Goal: Task Accomplishment & Management: Use online tool/utility

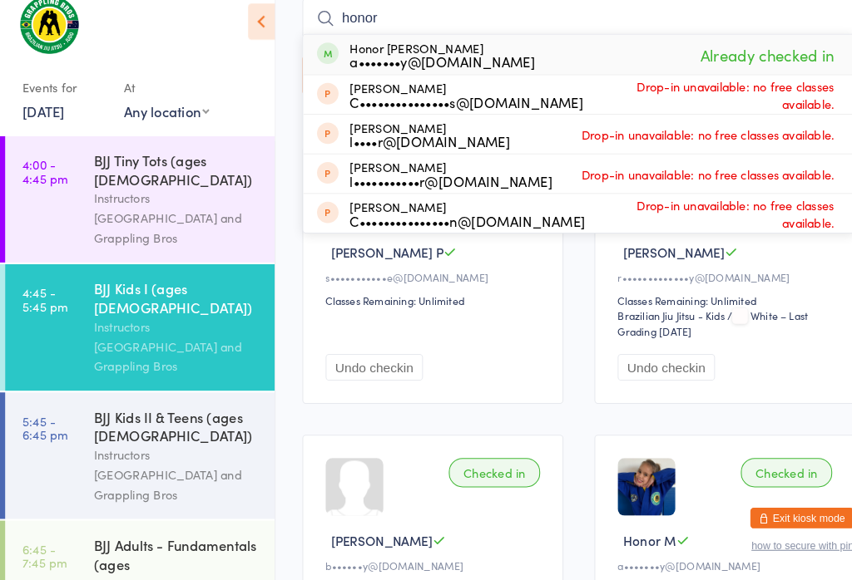
scroll to position [298, 0]
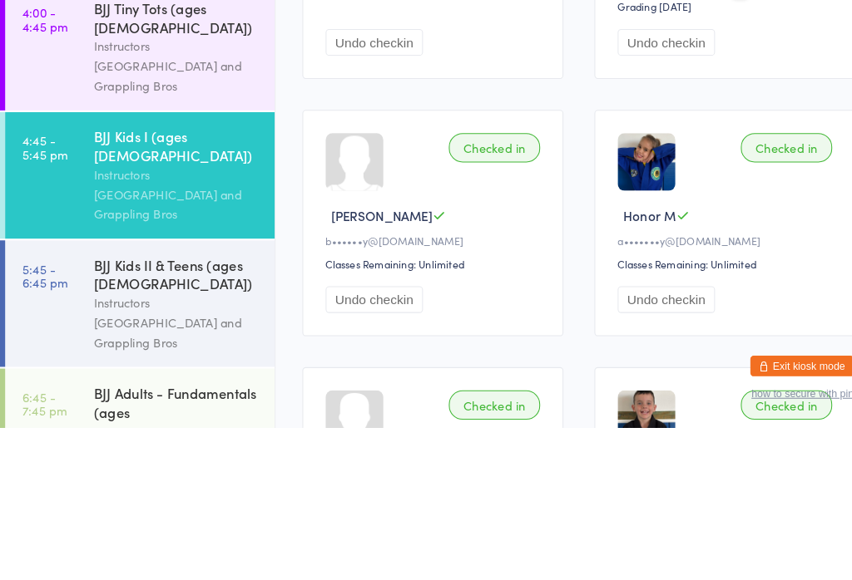
click at [165, 413] on div "BJJ Kids II & Teens (ages [DEMOGRAPHIC_DATA])" at bounding box center [171, 431] width 160 height 37
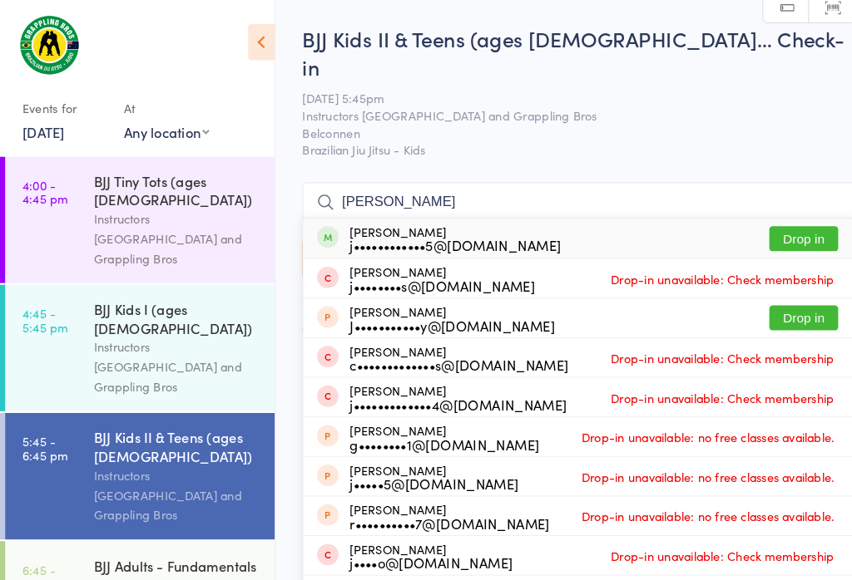
type input "[PERSON_NAME]"
click at [789, 219] on button "Drop in" at bounding box center [776, 231] width 67 height 24
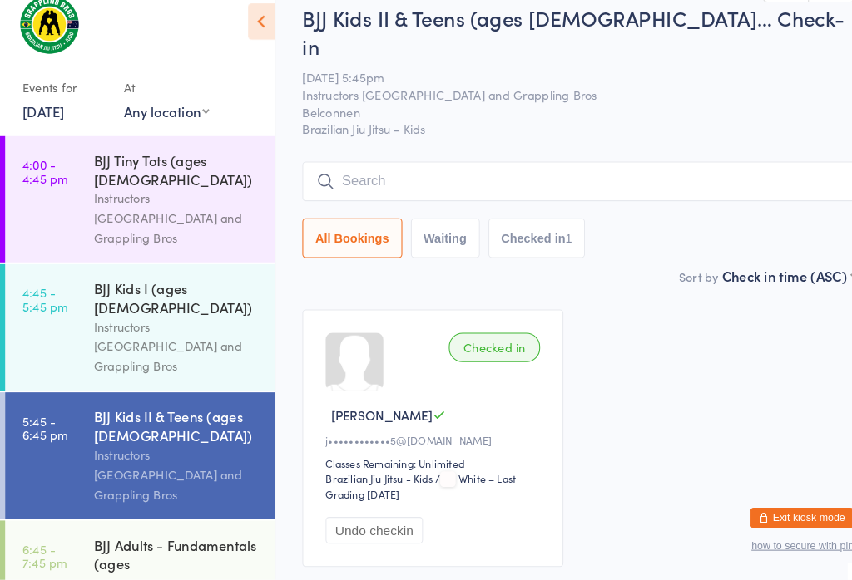
click at [477, 119] on div "BJJ Kids II & Teens (ages [DEMOGRAPHIC_DATA]… Check-in [DATE] 5:45pm Instructor…" at bounding box center [559, 150] width 534 height 254
click at [552, 176] on input "search" at bounding box center [559, 195] width 534 height 38
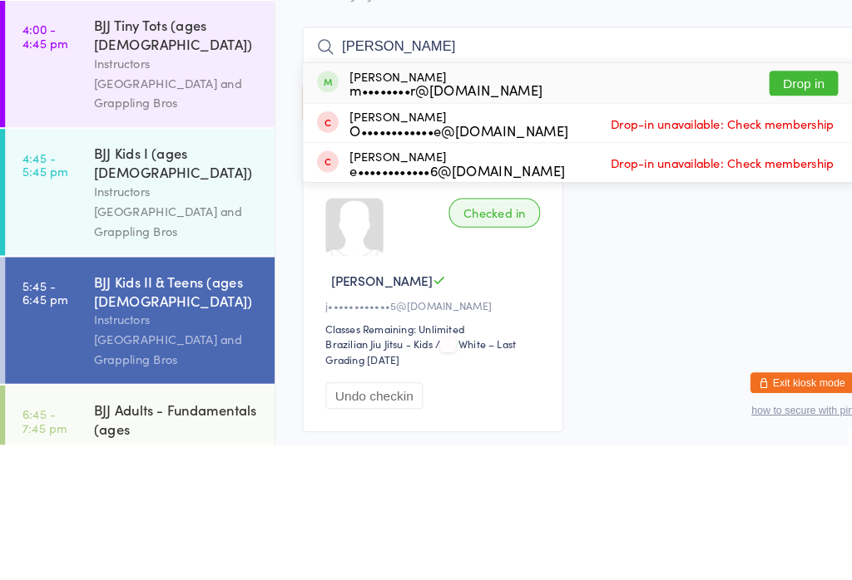
type input "[PERSON_NAME]"
click at [796, 219] on button "Drop in" at bounding box center [776, 231] width 67 height 24
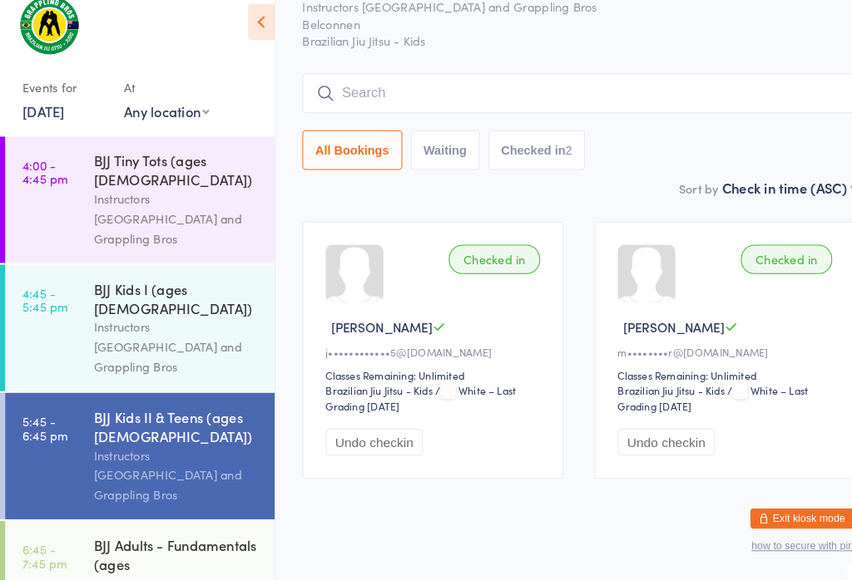
click at [723, 91] on input "search" at bounding box center [559, 110] width 534 height 38
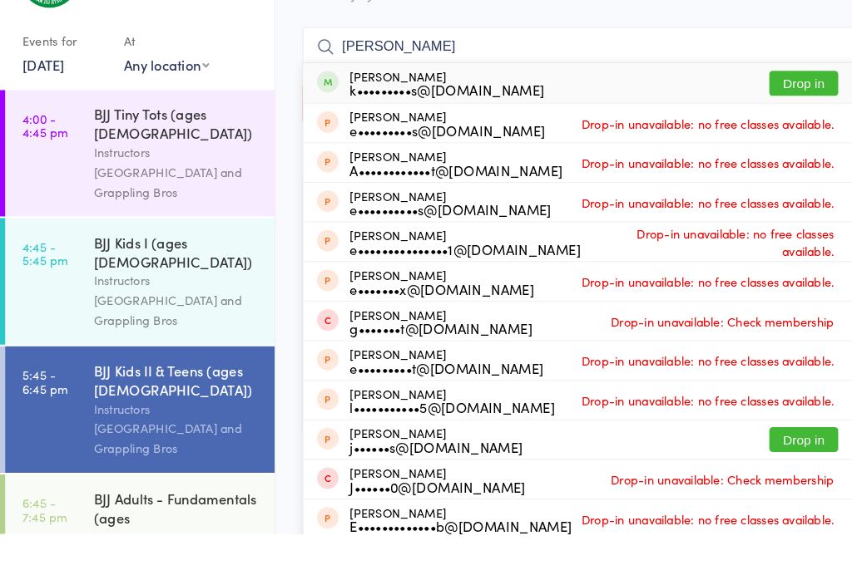
type input "[PERSON_NAME]"
click at [782, 133] on button "Drop in" at bounding box center [776, 145] width 67 height 24
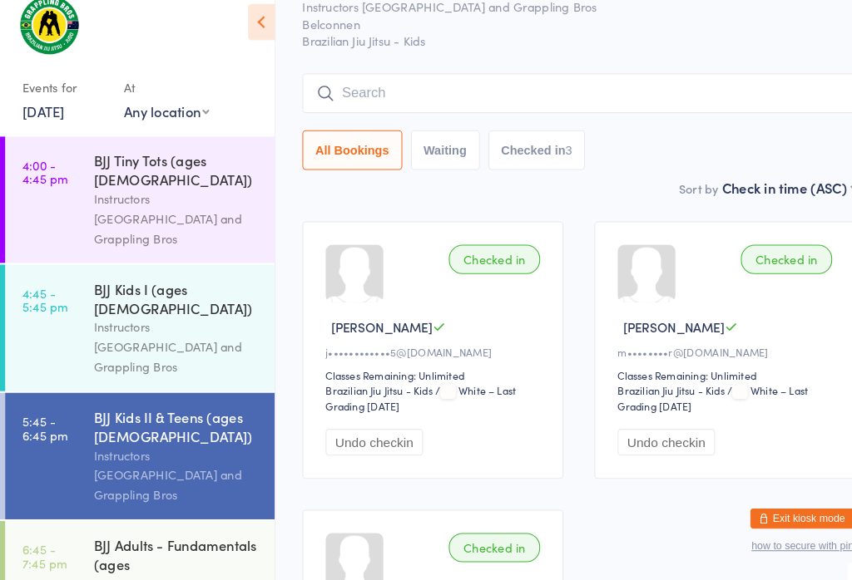
click at [375, 91] on input "search" at bounding box center [559, 110] width 534 height 38
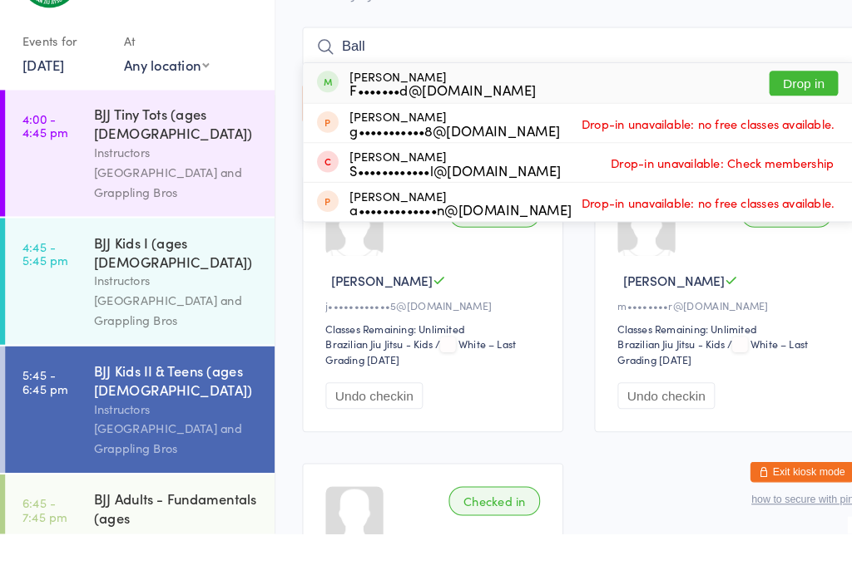
type input "Ball"
click at [467, 126] on div "[PERSON_NAME] F•••••••d@[DOMAIN_NAME] Drop in" at bounding box center [559, 145] width 532 height 38
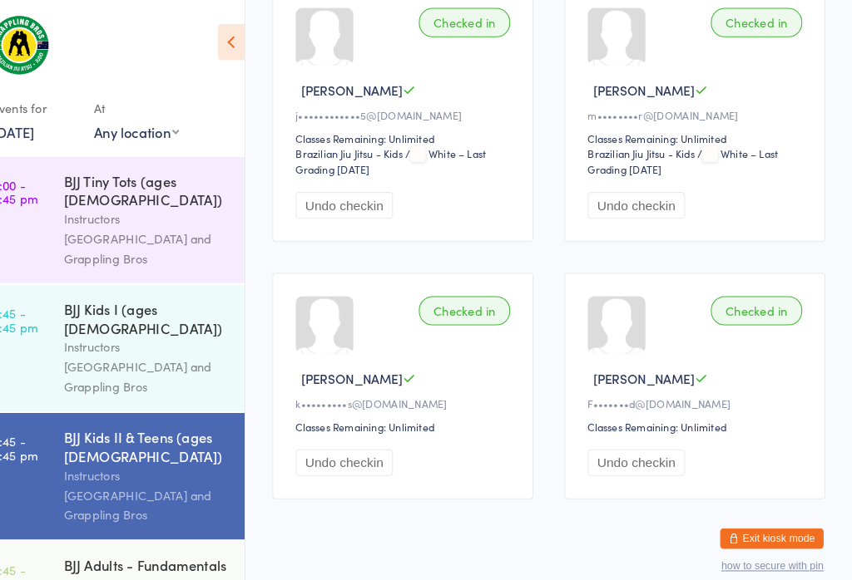
scroll to position [334, 0]
click at [692, 357] on div "[PERSON_NAME]" at bounding box center [702, 365] width 212 height 17
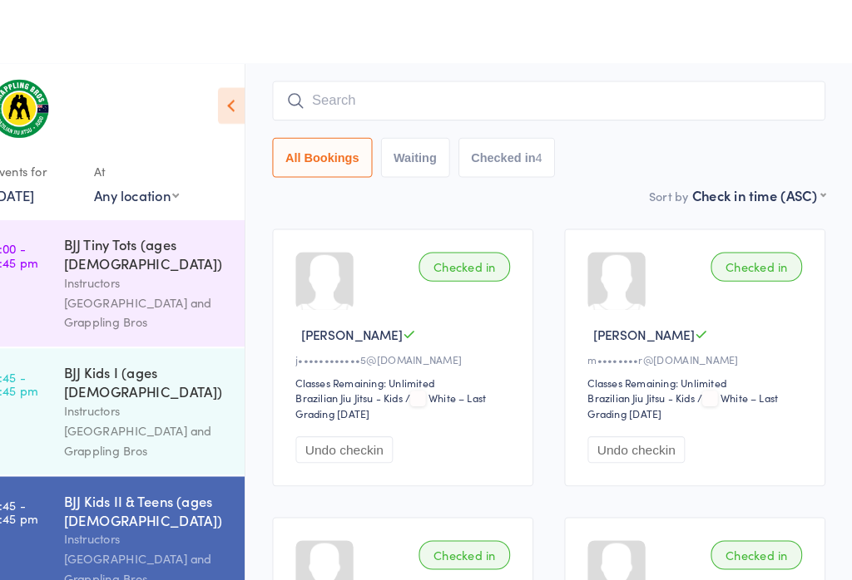
scroll to position [0, 0]
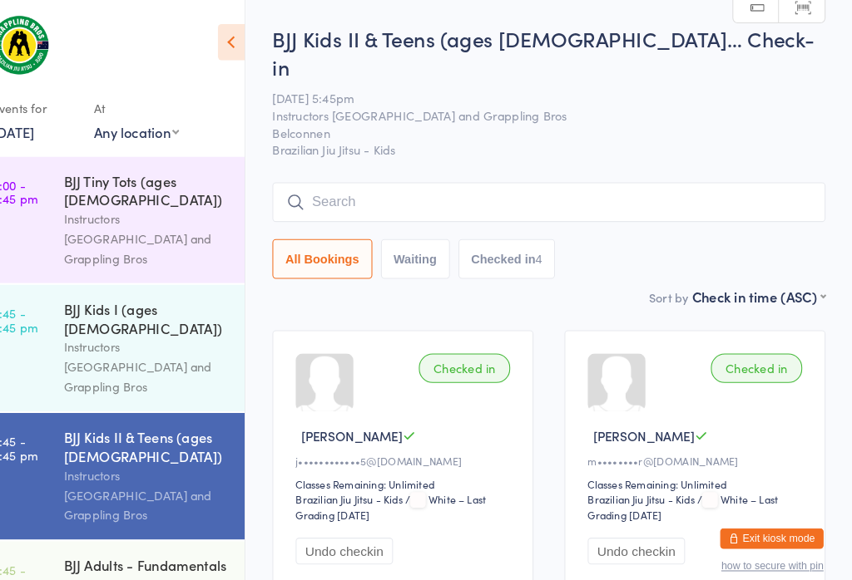
click at [525, 176] on input "search" at bounding box center [559, 195] width 534 height 38
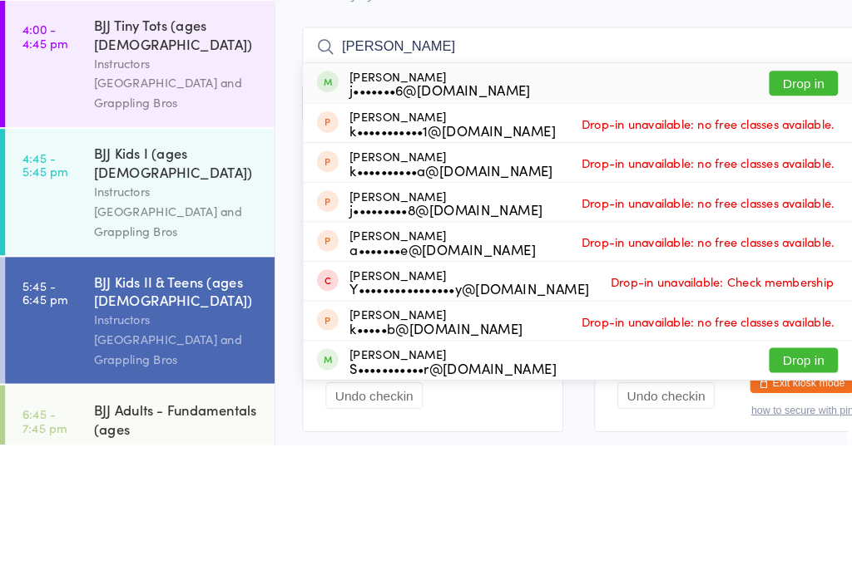
type input "[PERSON_NAME]"
click at [770, 219] on button "Drop in" at bounding box center [776, 231] width 67 height 24
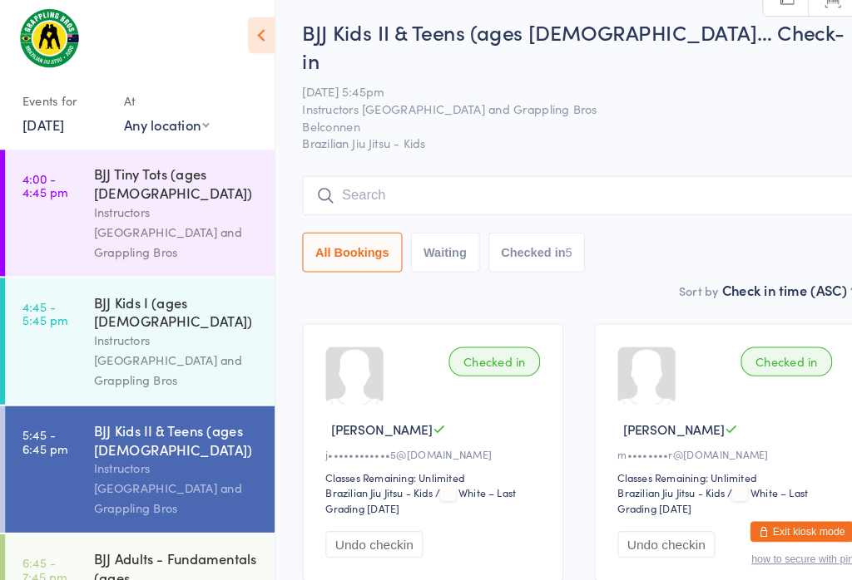
click at [381, 176] on input "search" at bounding box center [559, 195] width 534 height 38
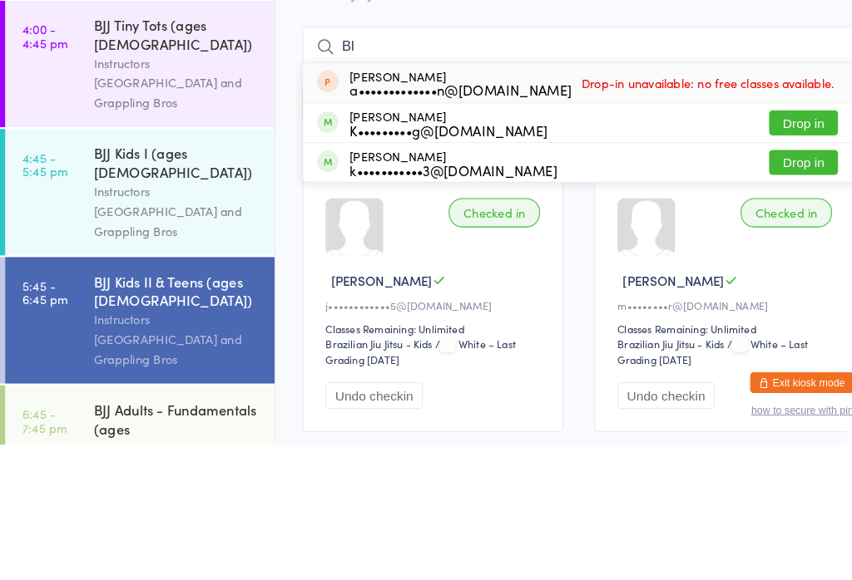
type input "Bl"
click at [762, 295] on button "Drop in" at bounding box center [776, 307] width 67 height 24
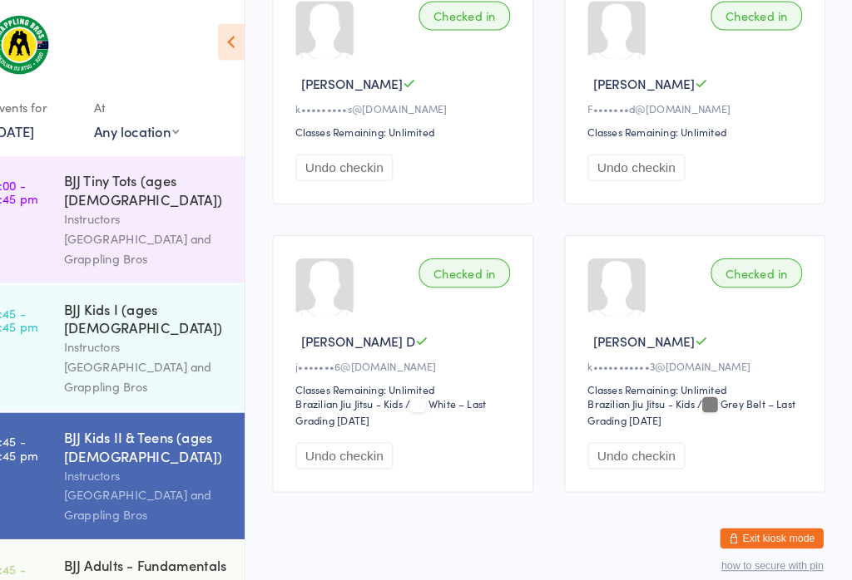
scroll to position [619, 0]
click at [168, 326] on div "Instructors [GEOGRAPHIC_DATA] and Grappling Bros" at bounding box center [171, 354] width 160 height 57
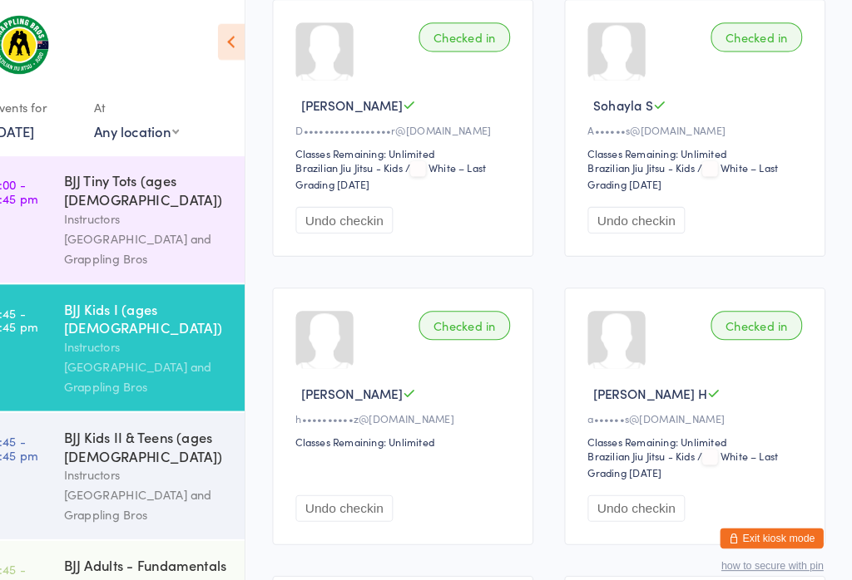
scroll to position [1936, 0]
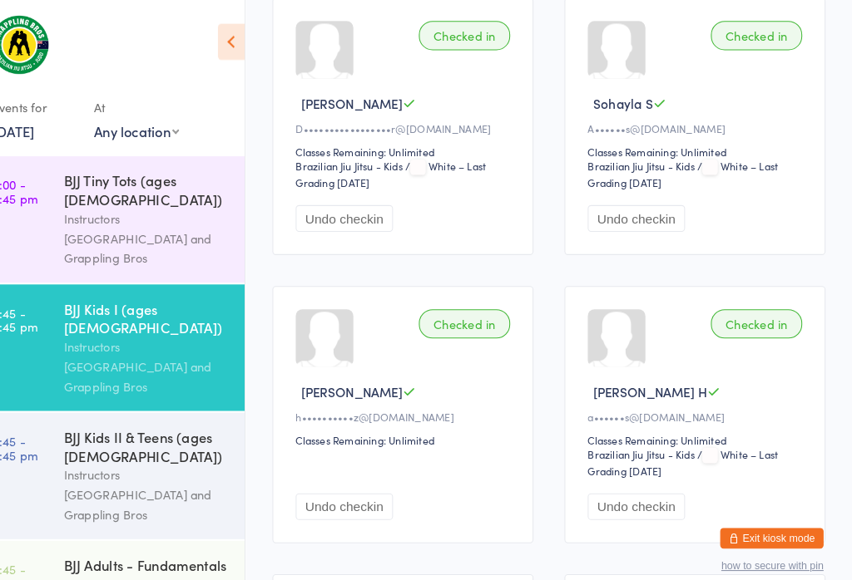
click at [139, 413] on div "BJJ Kids II & Teens (ages [DEMOGRAPHIC_DATA])" at bounding box center [171, 431] width 160 height 37
